Goal: Use online tool/utility: Utilize a website feature to perform a specific function

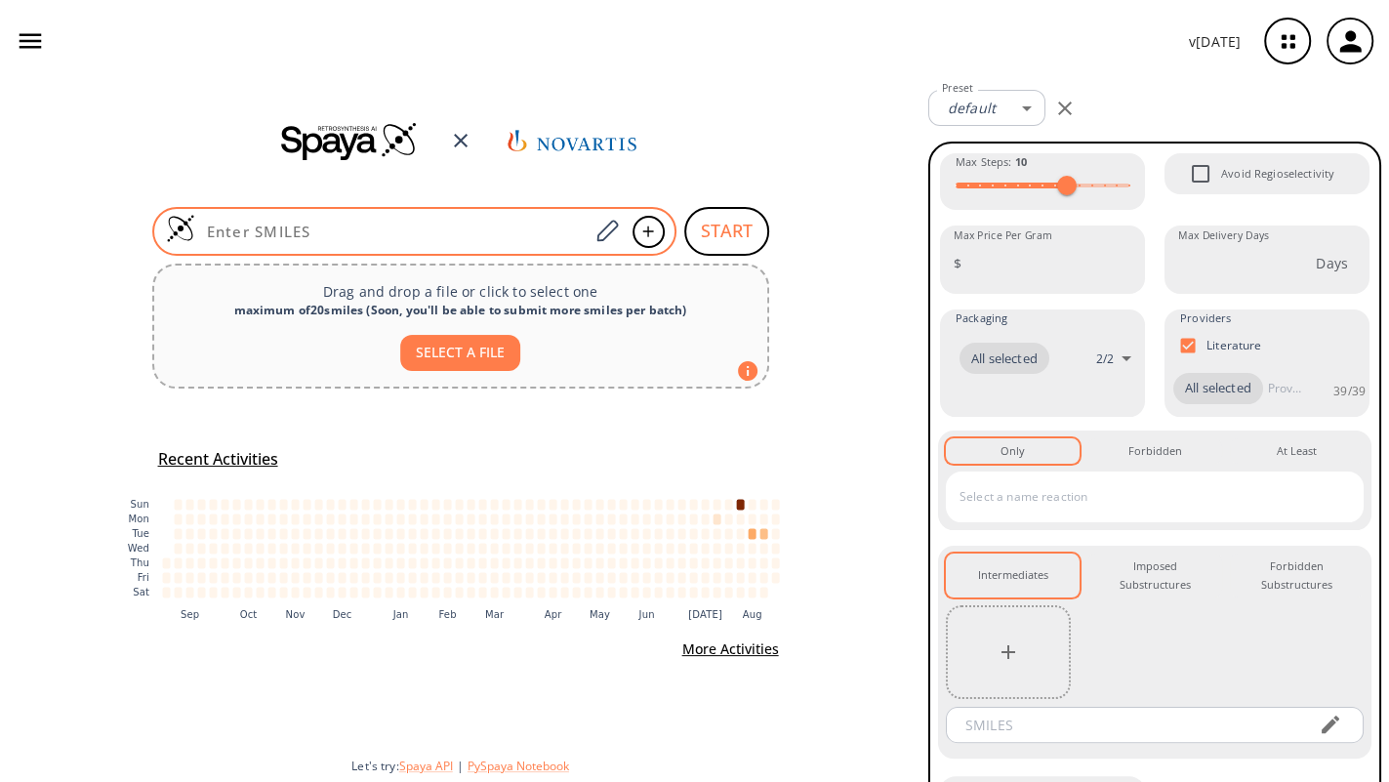
click at [320, 228] on input at bounding box center [392, 232] width 394 height 20
paste input "Cc1cc2c(F)c(NC(=O)c3c(Cl)cnc(N4CCC(CN5CCN(C)CC5)C(F)(F)C4)c3N3CC4CC3CC4C)ccn2n1"
type input "Cc1cc2c(F)c(NC(=O)c3c(Cl)cnc(N4CCC(CN5CCN(C)CC5)C(F)(F)C4)c3N3CC4CC3CC4C)ccn2n1"
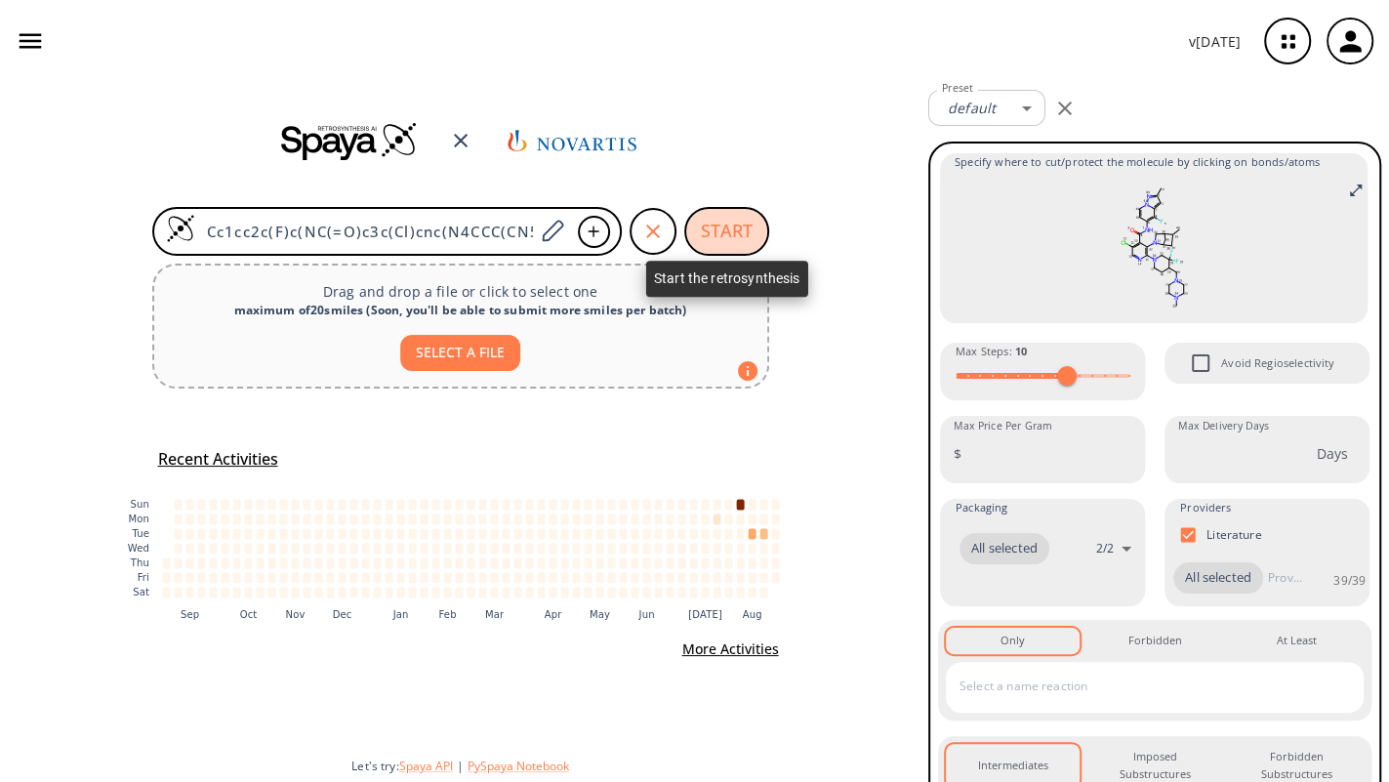
click at [743, 246] on button "START" at bounding box center [726, 231] width 85 height 49
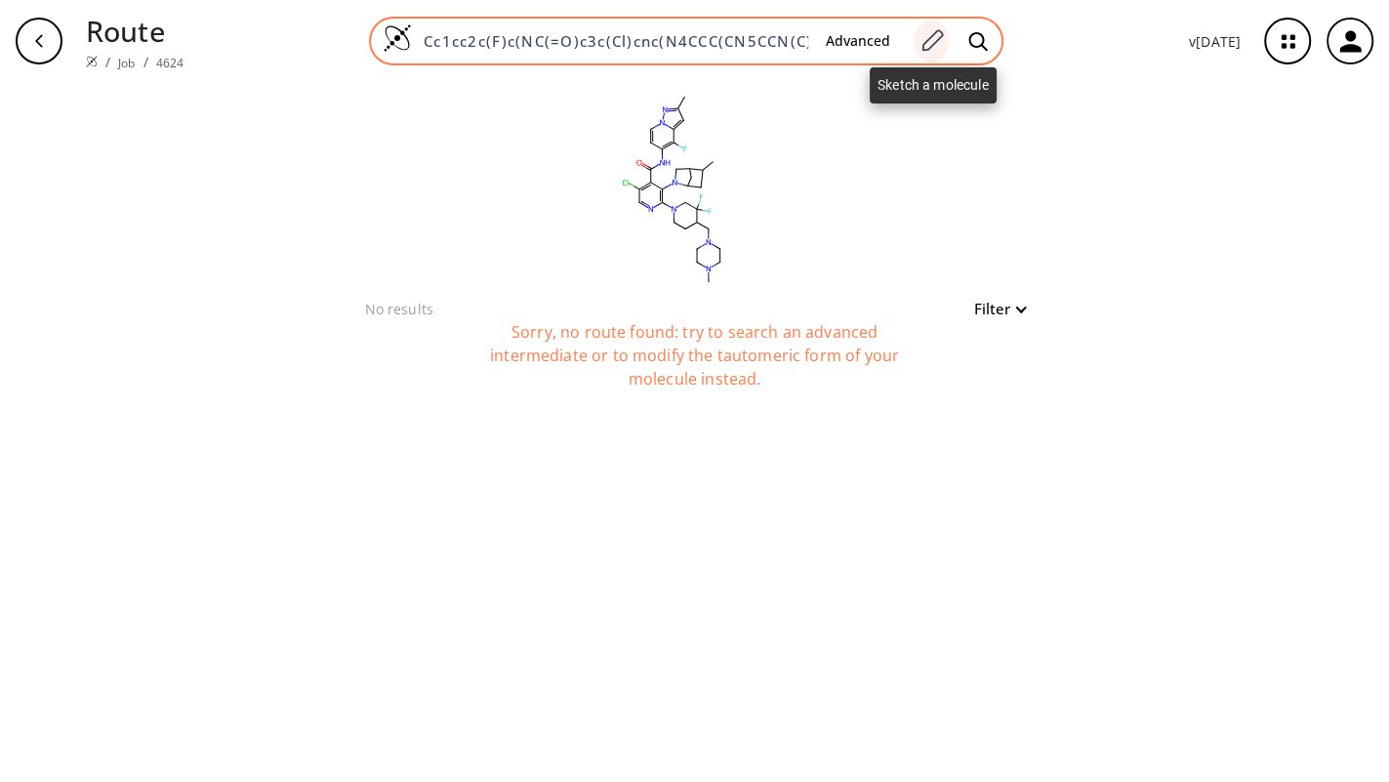
click at [943, 49] on icon at bounding box center [932, 40] width 26 height 25
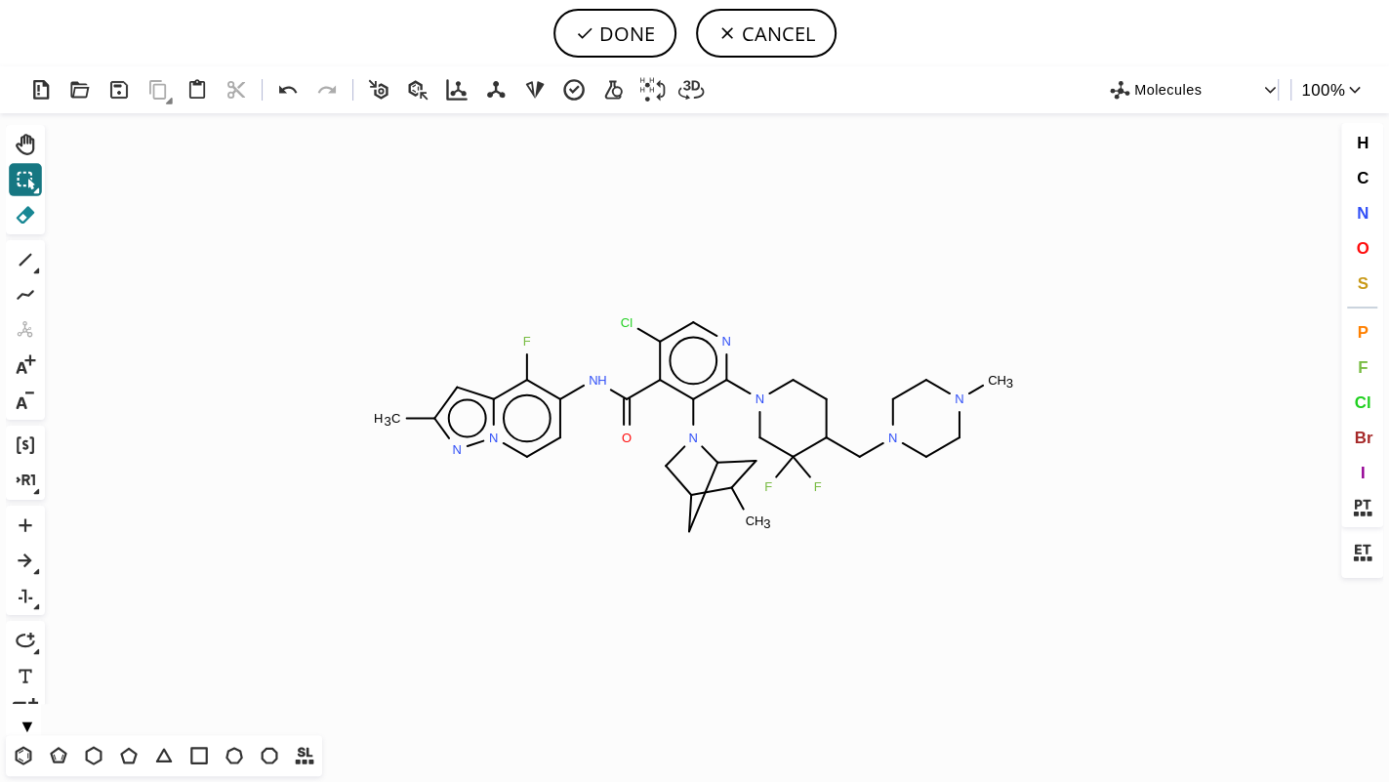
click at [24, 215] on icon at bounding box center [26, 215] width 19 height 18
click at [695, 442] on tspan "N" at bounding box center [693, 438] width 10 height 15
click at [709, 514] on icon "Created with Raphaël 2.3.0 C H 3 F N H O Cl N N N N C H 3 F F C H 3 C H 3 N N" at bounding box center [694, 423] width 1284 height 622
click at [749, 515] on tspan "C" at bounding box center [751, 521] width 10 height 15
click at [721, 491] on icon at bounding box center [711, 490] width 52 height 27
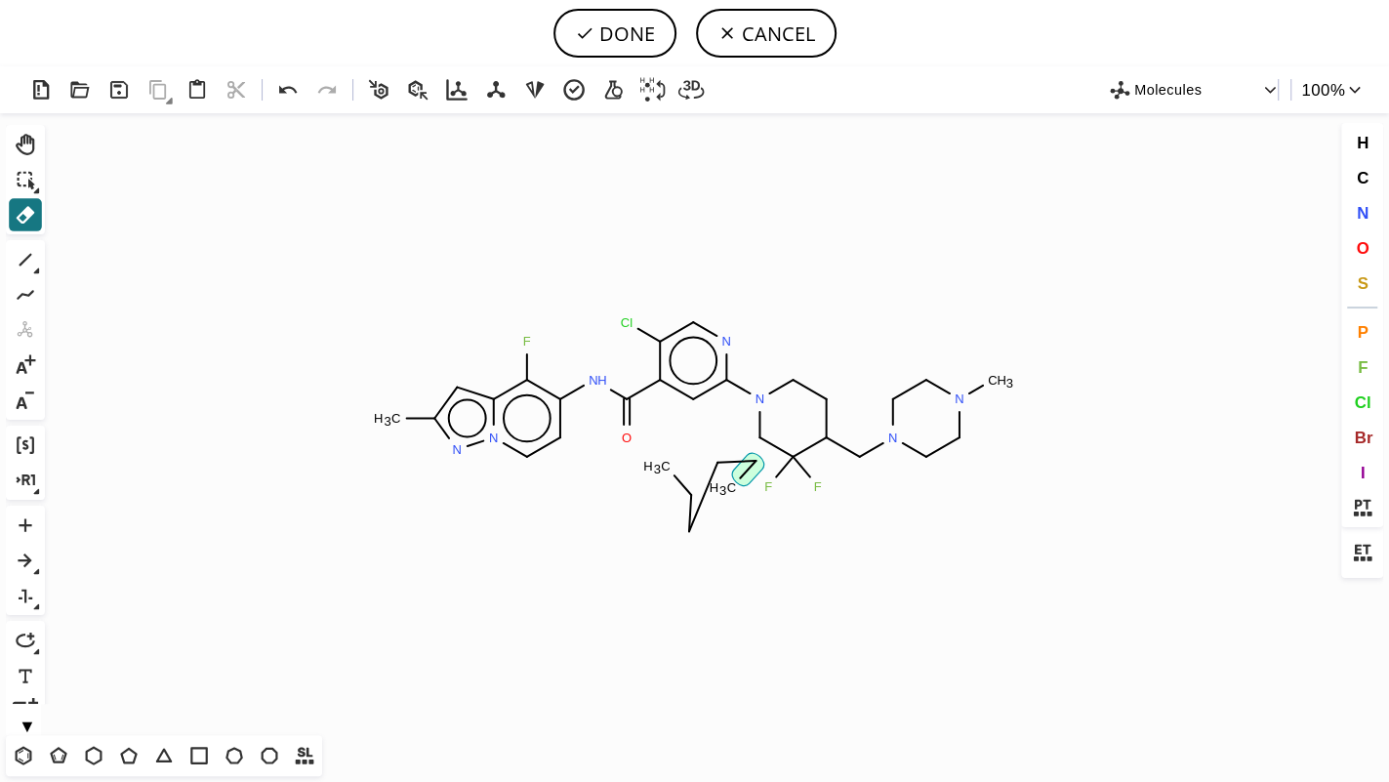
click at [733, 476] on icon at bounding box center [748, 469] width 32 height 32
click at [734, 466] on icon at bounding box center [731, 461] width 39 height 21
click at [734, 489] on tspan "C" at bounding box center [732, 487] width 10 height 15
click at [719, 466] on tspan "C" at bounding box center [718, 462] width 10 height 15
click at [693, 511] on icon at bounding box center [689, 506] width 21 height 35
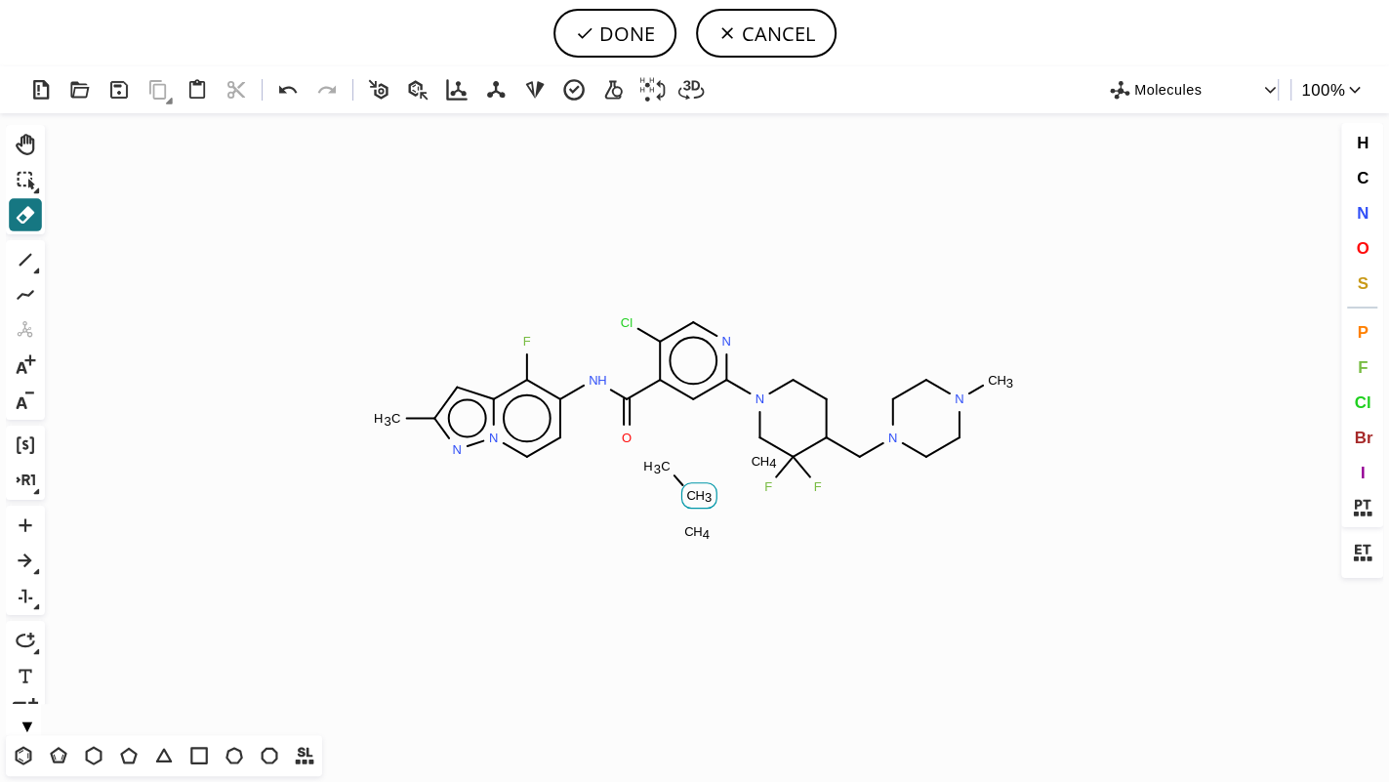
click at [697, 495] on tspan "H" at bounding box center [700, 494] width 10 height 15
click at [698, 529] on tspan "H" at bounding box center [698, 531] width 10 height 15
click at [671, 465] on tspan "H" at bounding box center [675, 466] width 10 height 15
click at [629, 28] on button "DONE" at bounding box center [615, 33] width 123 height 49
type input "Cc1n[n]2c(c(c(cc2)NC(c2cc(N3CC(F)(F)C(CN4CCN(C)CC4)CC3)ncc2Cl)=O)F)c1.C"
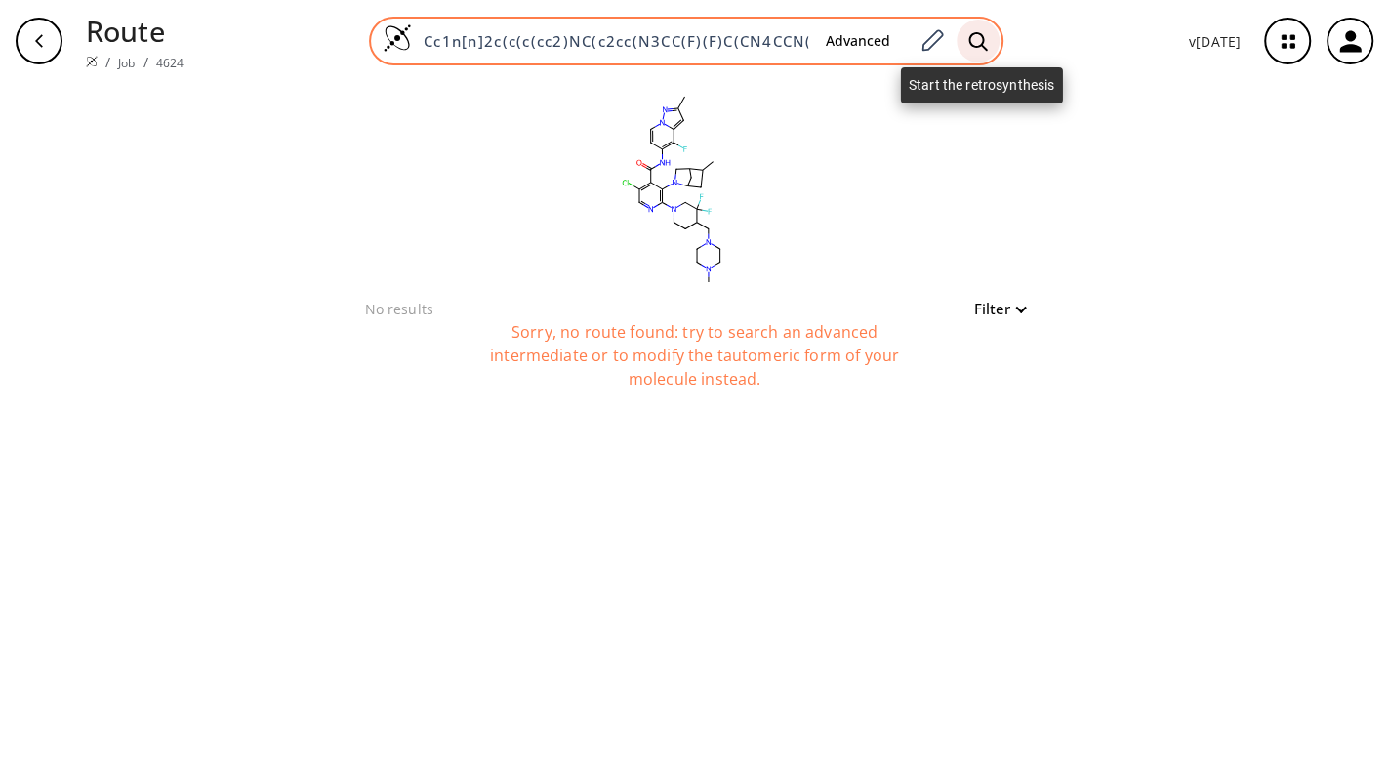
click at [972, 45] on icon at bounding box center [978, 41] width 20 height 21
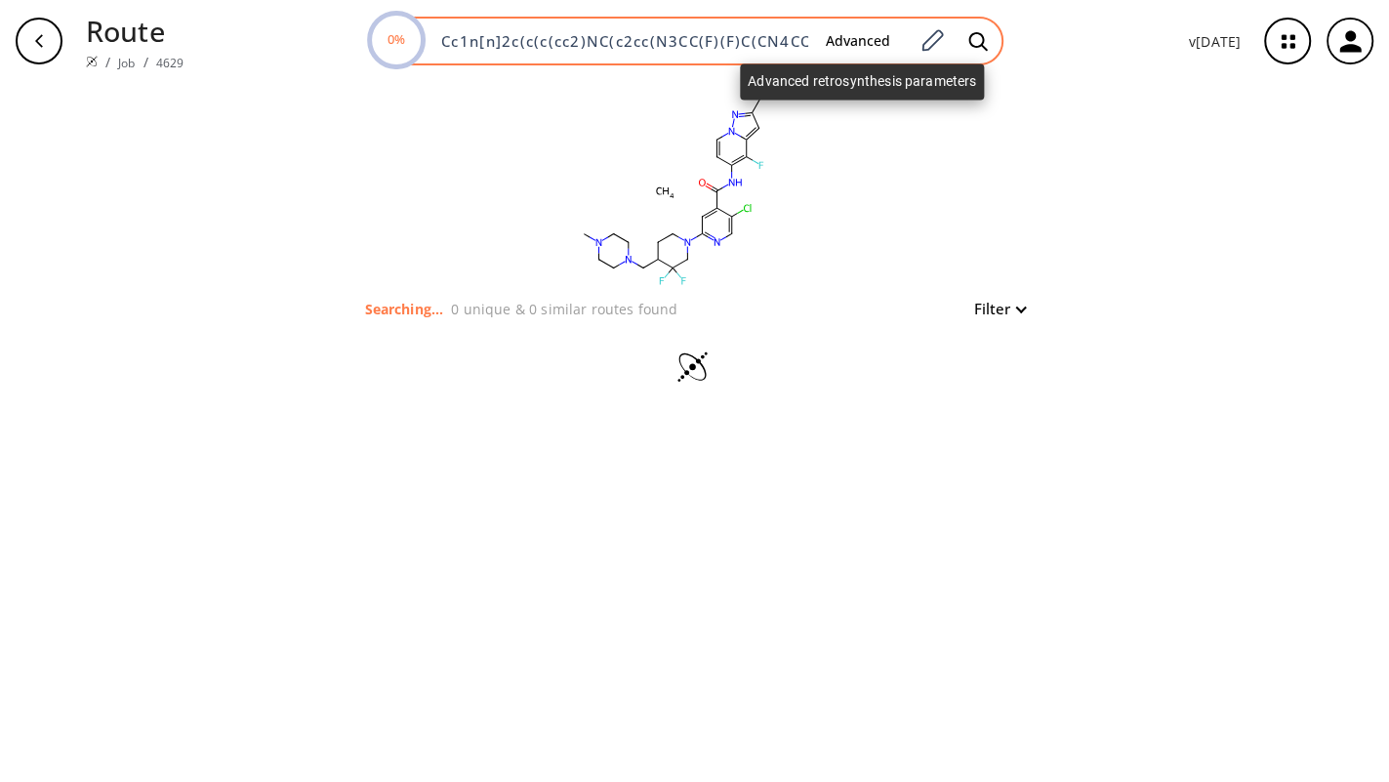
click at [868, 39] on button "Advanced" at bounding box center [858, 41] width 96 height 36
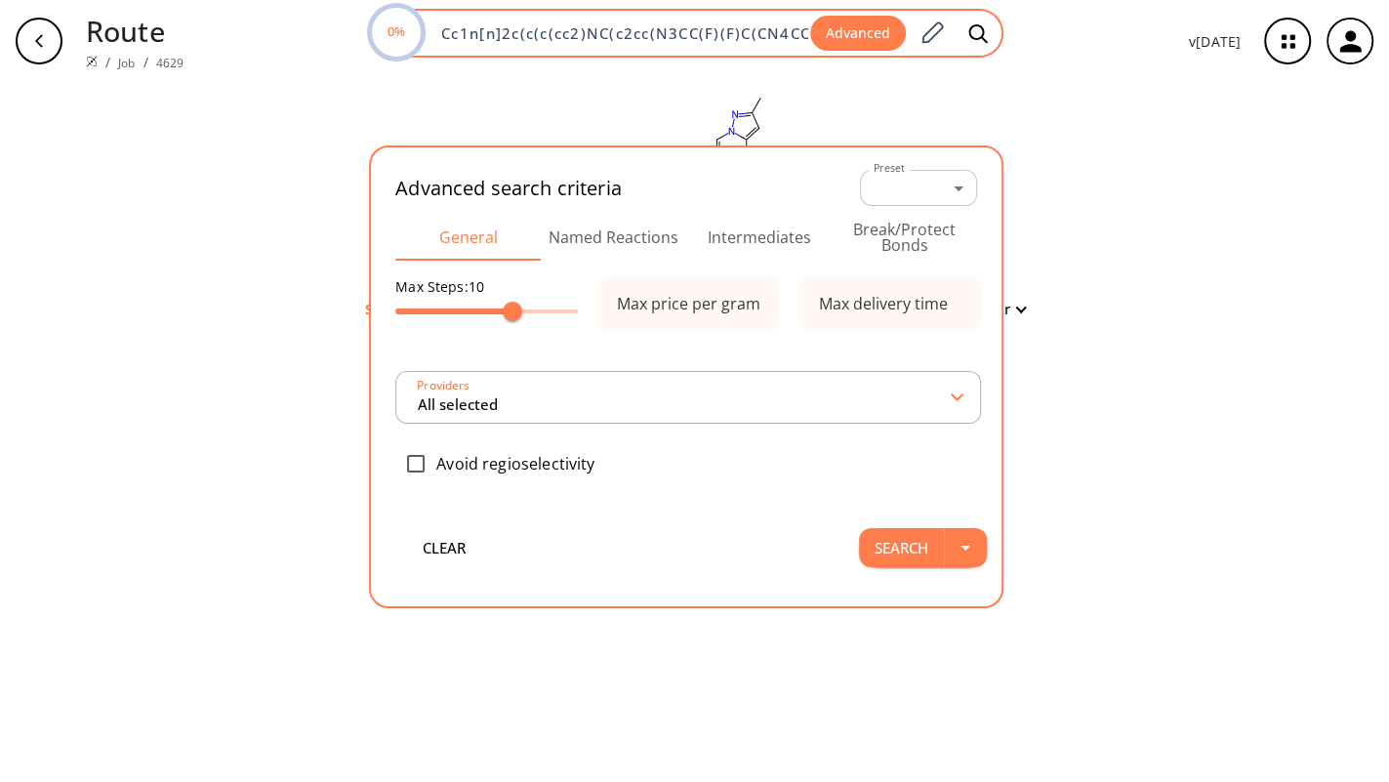
scroll to position [0, 239]
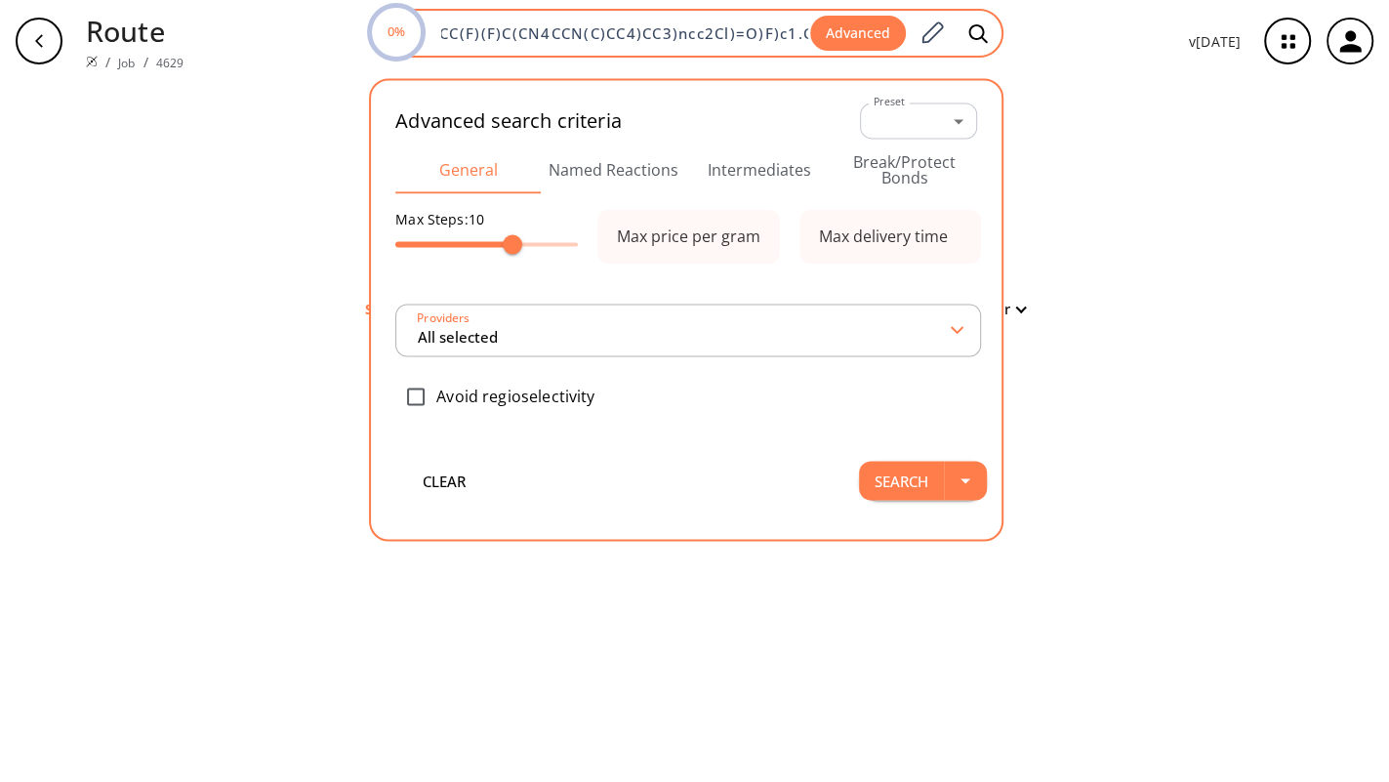
type input "All selected"
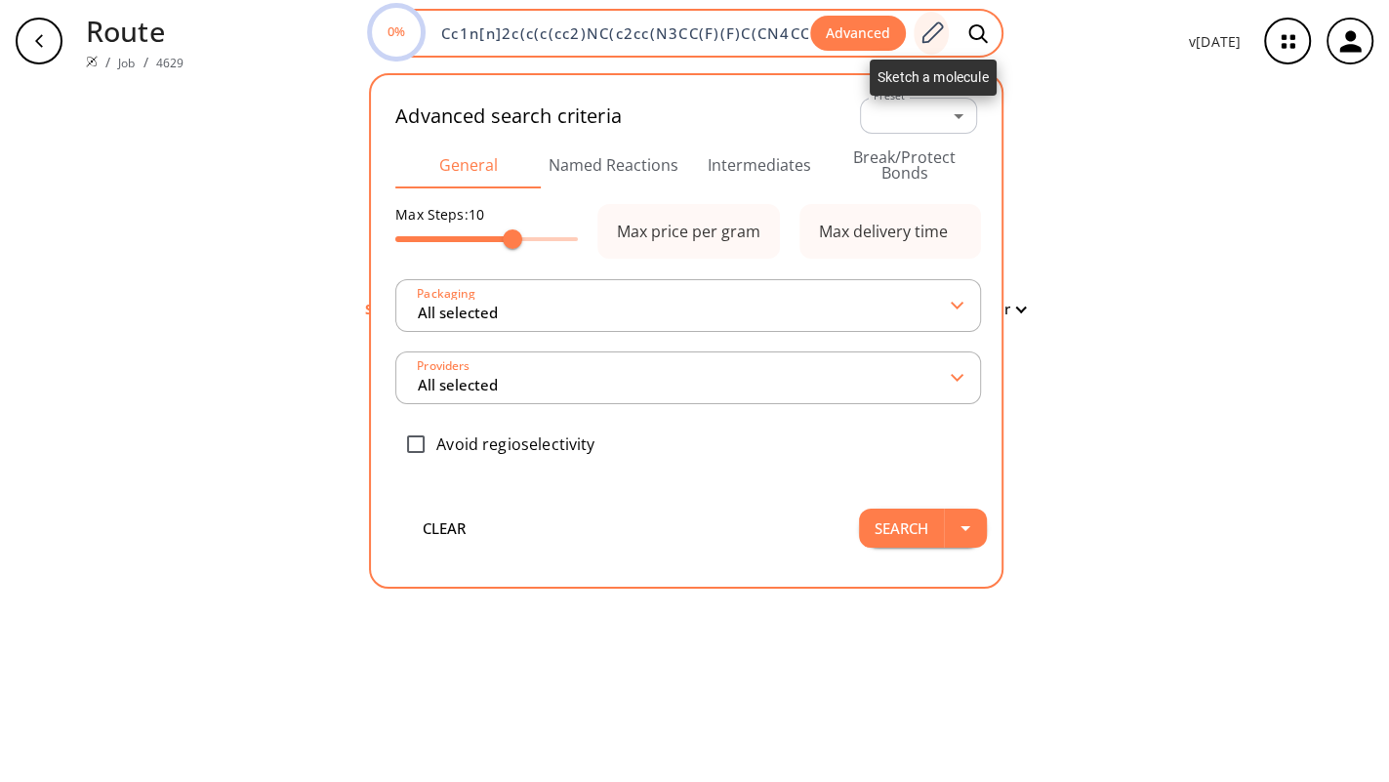
click at [940, 38] on icon at bounding box center [932, 33] width 26 height 25
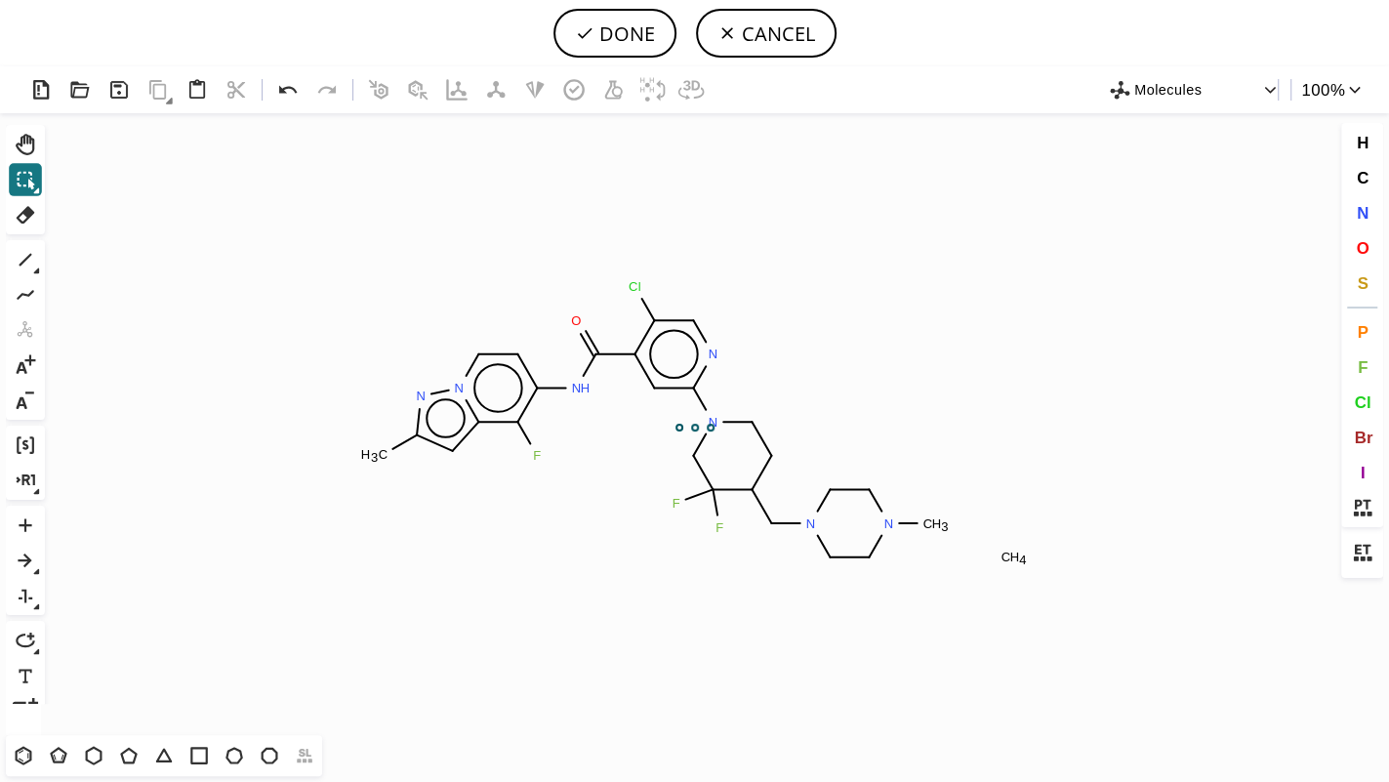
scroll to position [0, 0]
click at [22, 204] on icon at bounding box center [25, 214] width 25 height 25
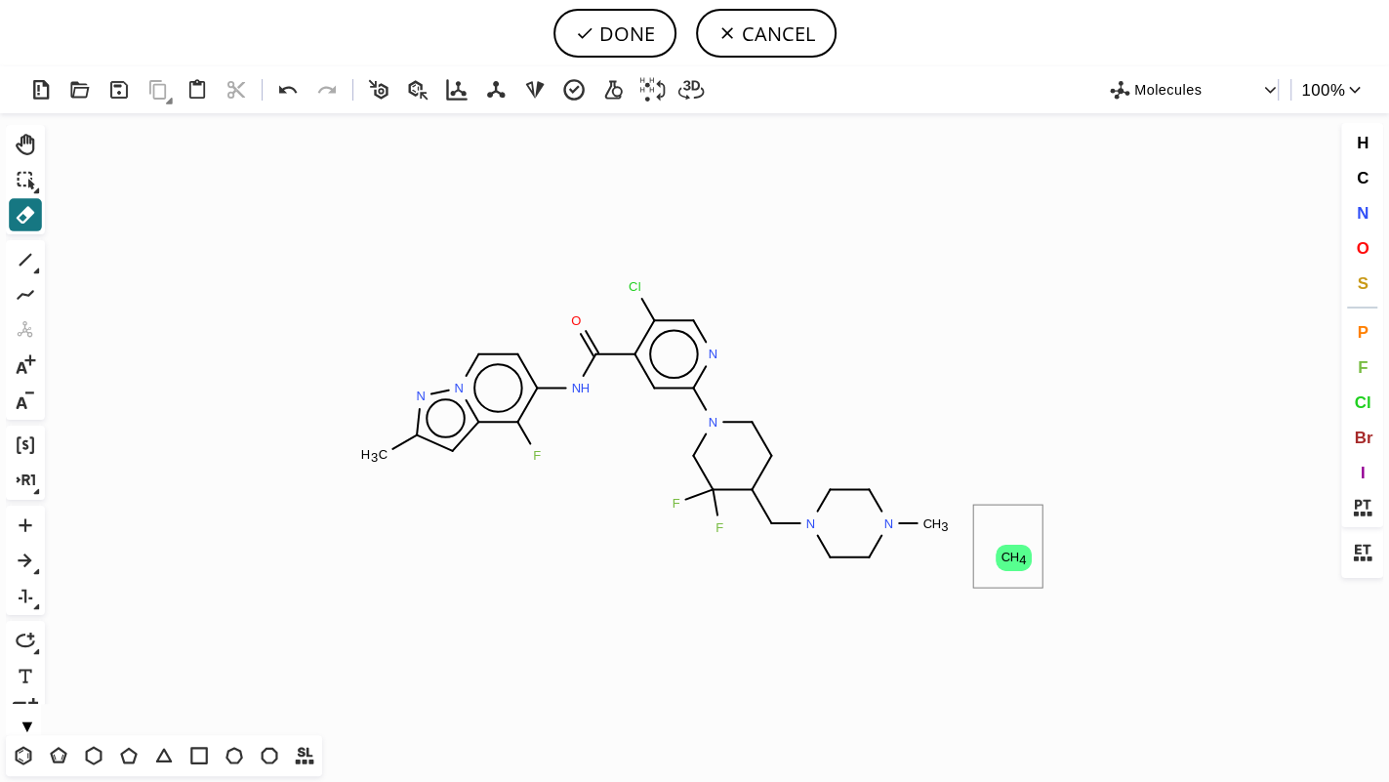
drag, startPoint x: 974, startPoint y: 506, endPoint x: 1046, endPoint y: 588, distance: 108.6
click at [1045, 589] on icon "Created with Raphaël 2.3.0 C H 3 N N N H N F F N N C H 3 N Cl O F C H 4" at bounding box center [694, 423] width 1284 height 622
click at [637, 47] on button "DONE" at bounding box center [615, 33] width 123 height 49
type input "Cc1cc2c(F)c(NC(=O)c3c(Cl)cnc(N4CCC(CN5CCN(C)CC5)C(F)(F)C4)c3)cc[n]2n1"
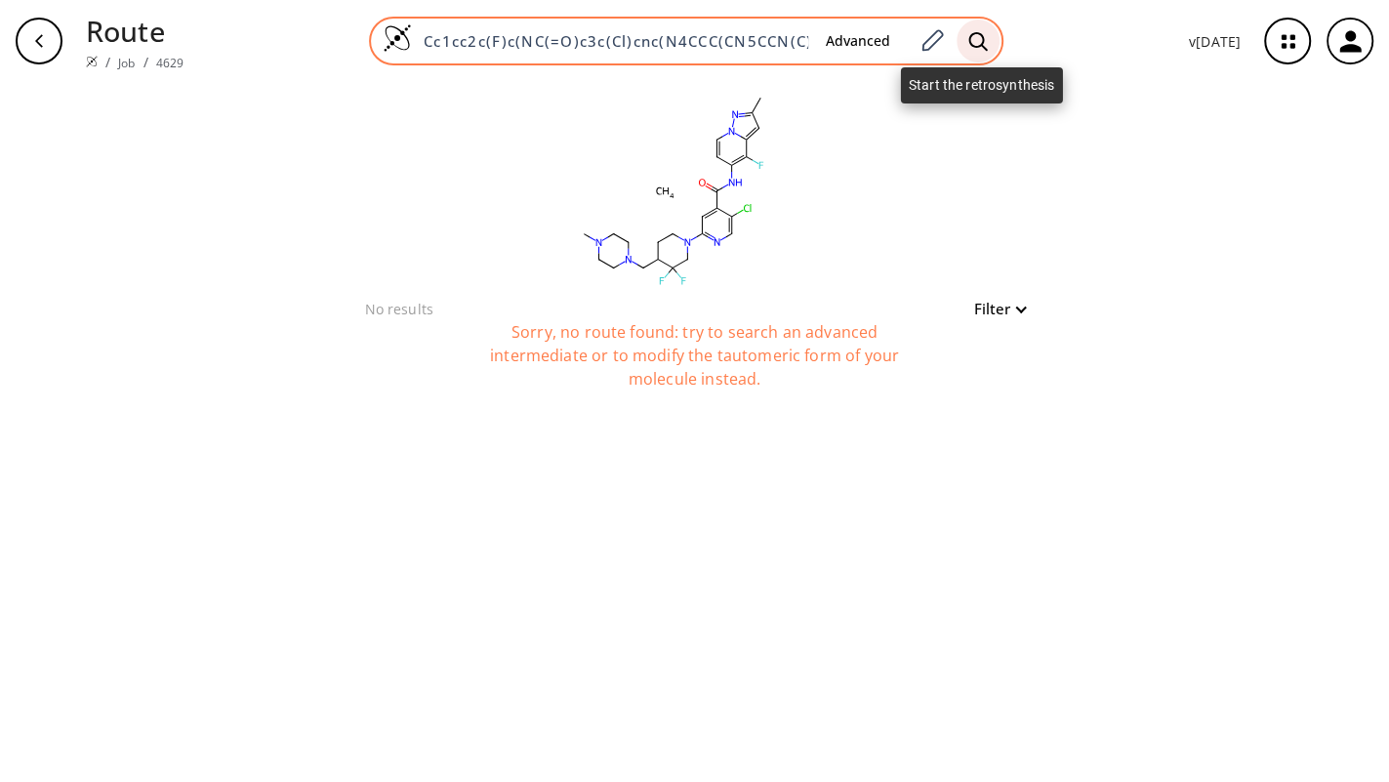
click at [984, 48] on icon at bounding box center [978, 41] width 20 height 21
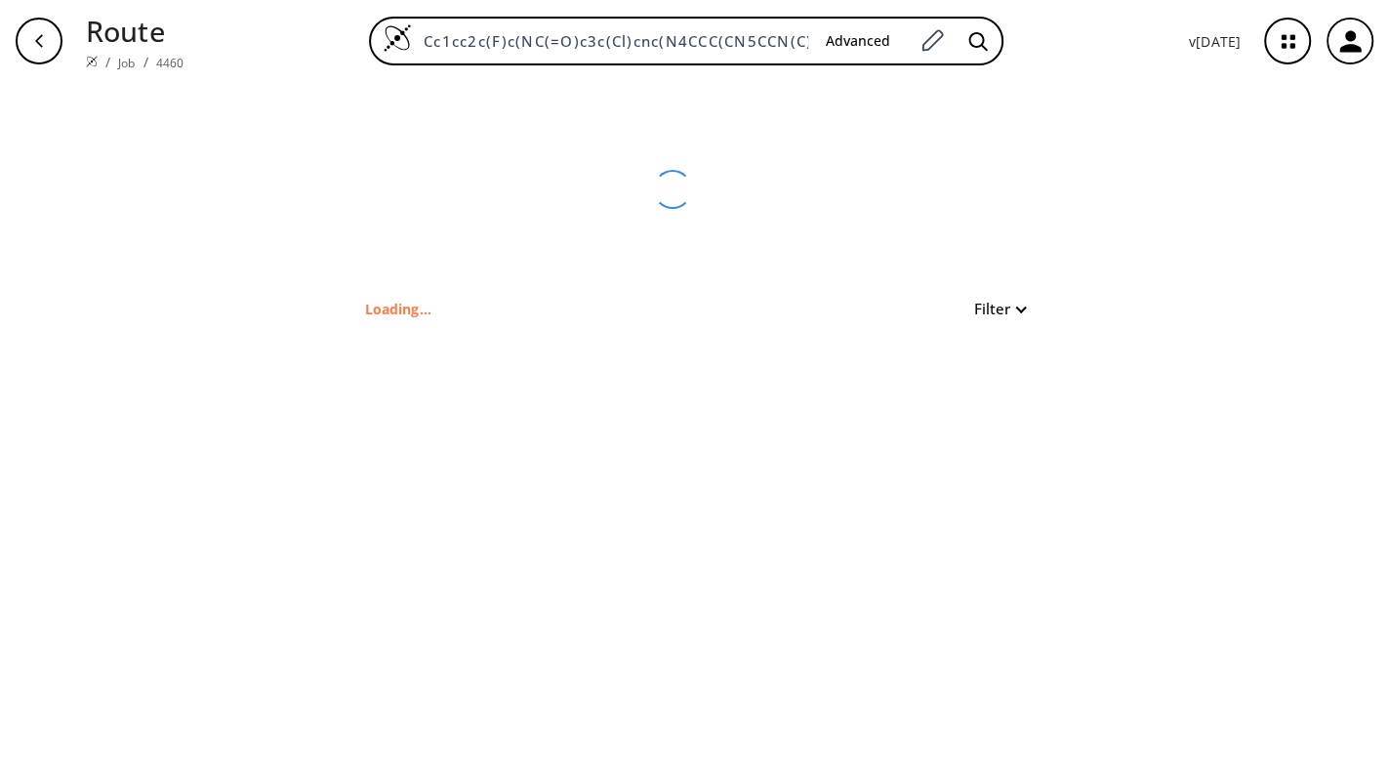
type input "Cc1n[n]2c(c(c(cc2)NC(c2c(Cl)cnc(N3CC(F)(F)C(CN4CCN(C)CC4)CC3)c2)=O)F)c1"
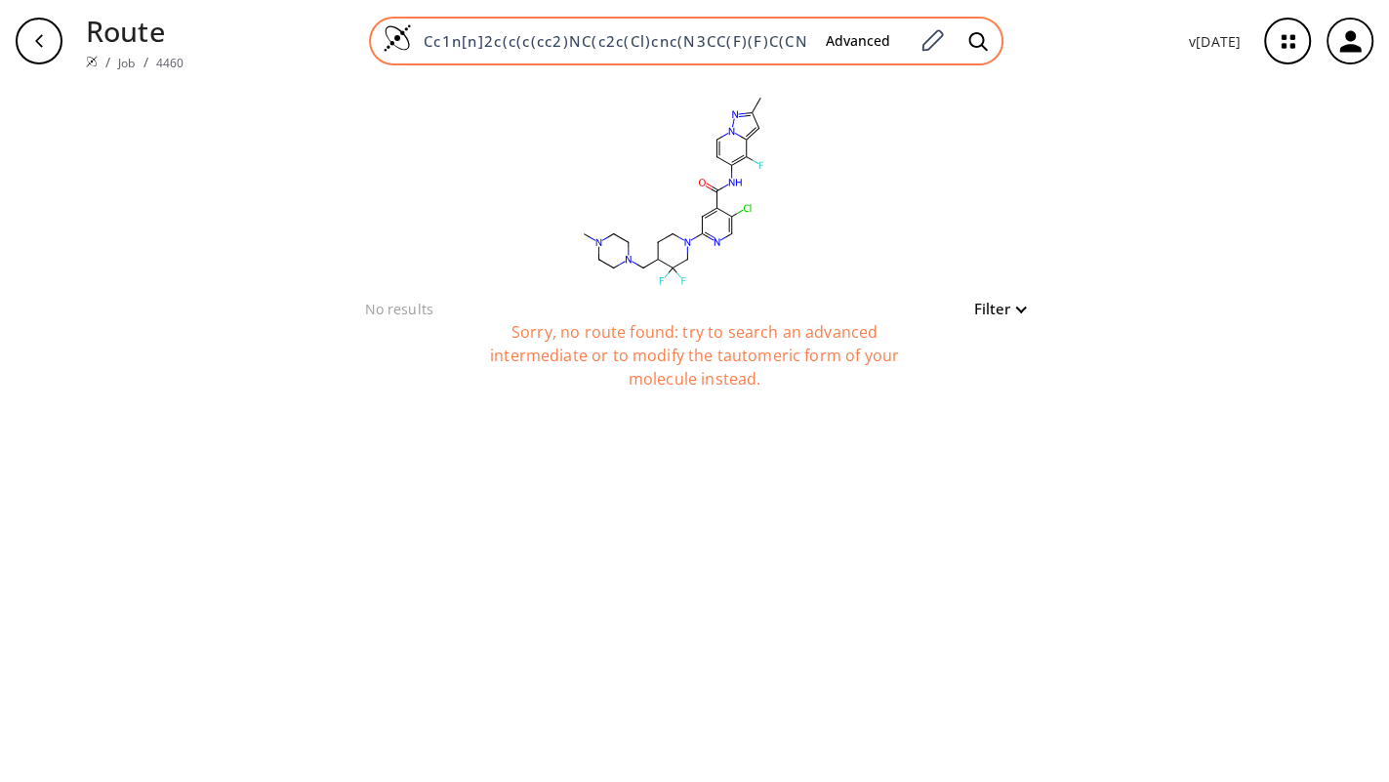
click at [637, 37] on input "Cc1n[n]2c(c(c(cc2)NC(c2c(Cl)cnc(N3CC(F)(F)C(CN4CCN(C)CC4)CC3)c2)=O)F)c1" at bounding box center [611, 41] width 398 height 20
click at [865, 46] on button "Advanced" at bounding box center [858, 41] width 96 height 36
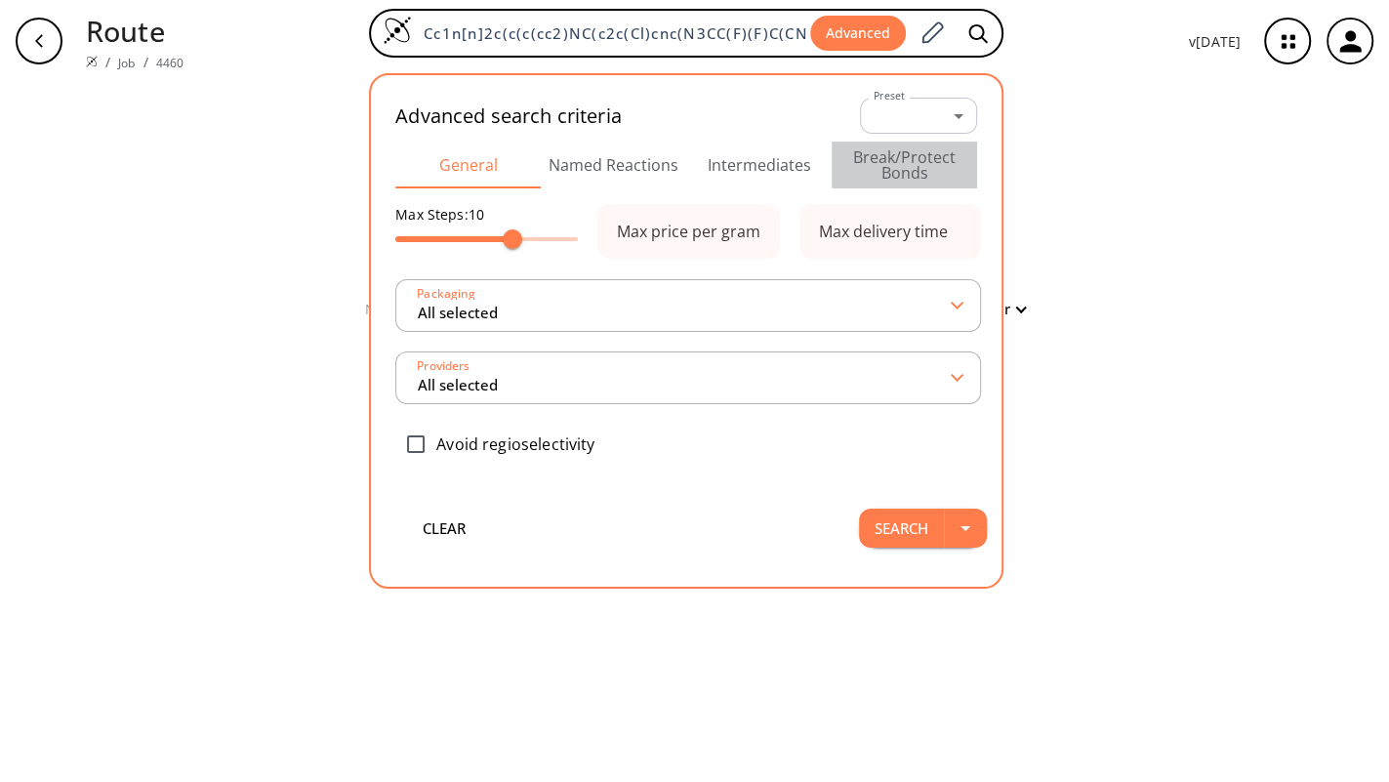
click at [904, 161] on button "Break/Protect Bonds" at bounding box center [904, 165] width 145 height 47
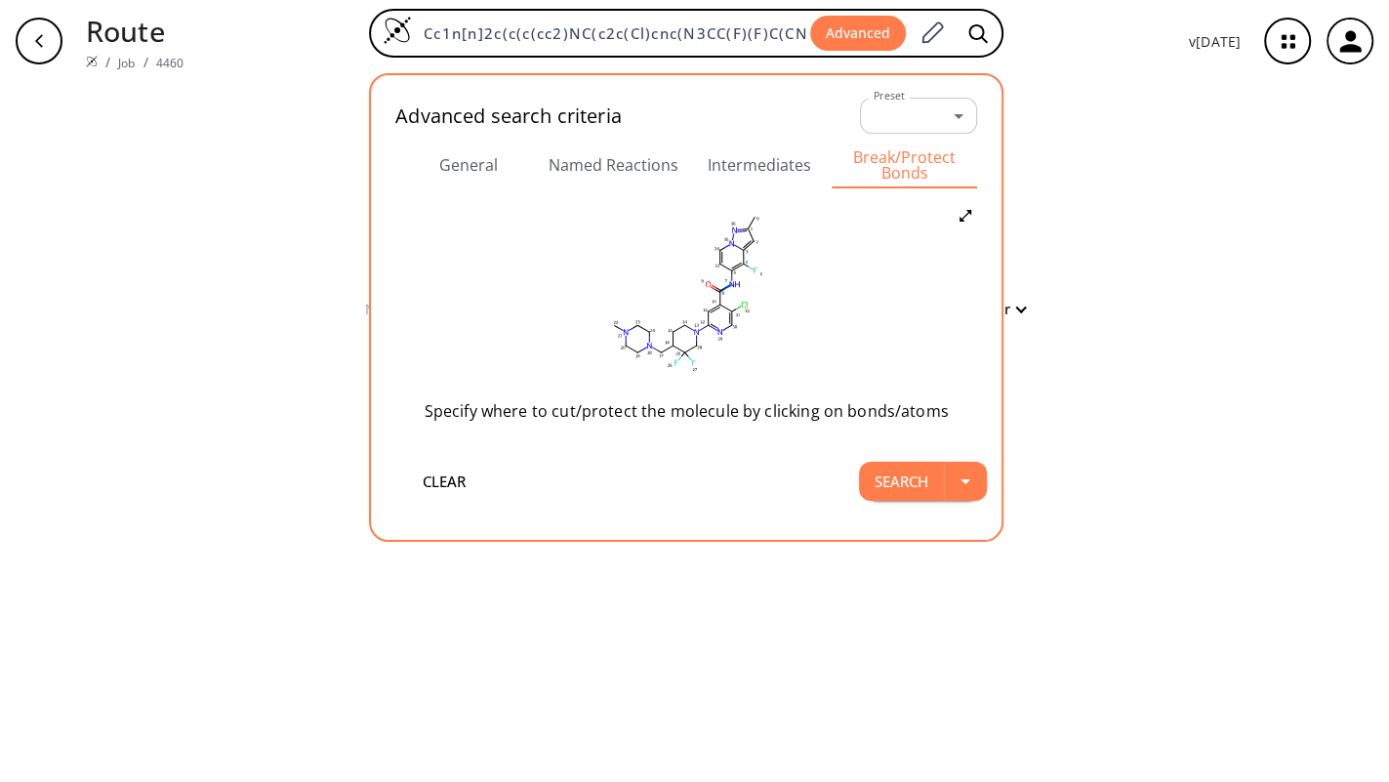
click at [729, 287] on icon at bounding box center [726, 287] width 5 height 3
click at [746, 298] on icon at bounding box center [746, 301] width 15 height 15
click at [890, 490] on button "Search" at bounding box center [901, 481] width 85 height 39
